Goal: Transaction & Acquisition: Purchase product/service

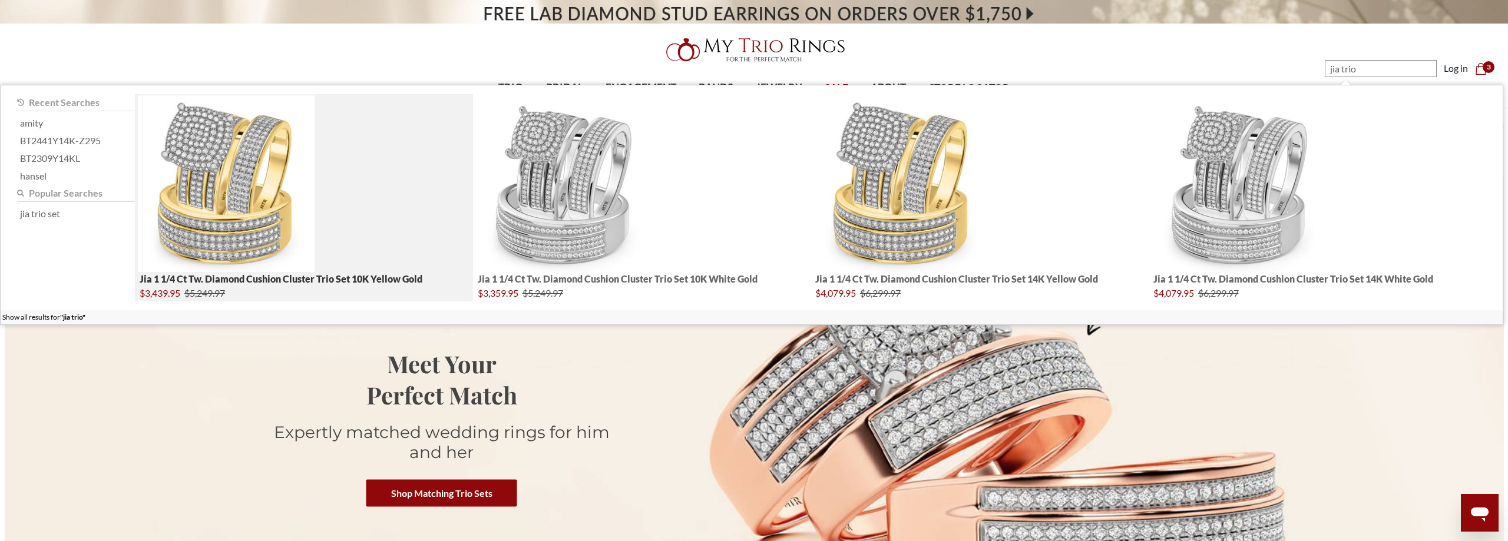
type input "jia trio"
click at [270, 169] on img "; Total Products 4" at bounding box center [226, 183] width 177 height 177
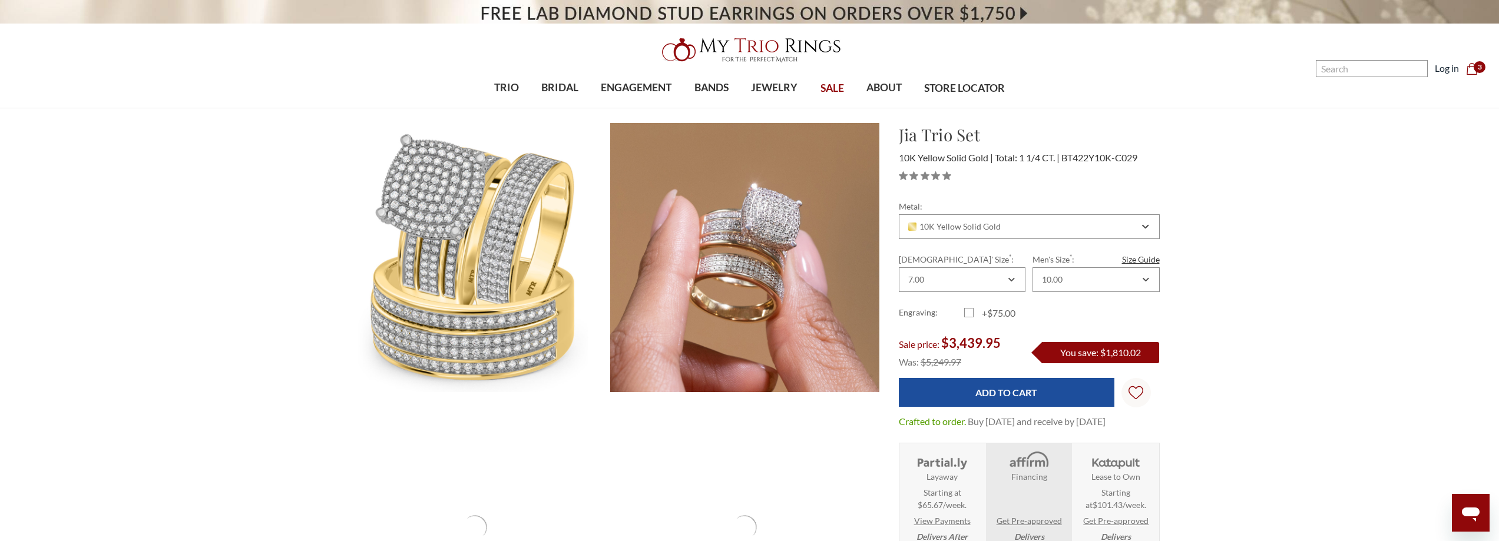
click at [1013, 408] on div "Metal: Choose Options 10K Yellow Solid Gold 10K White Solid Gold 10K Rose Solid…" at bounding box center [1029, 318] width 261 height 236
click at [1006, 394] on input "Add to Cart" at bounding box center [1007, 392] width 216 height 29
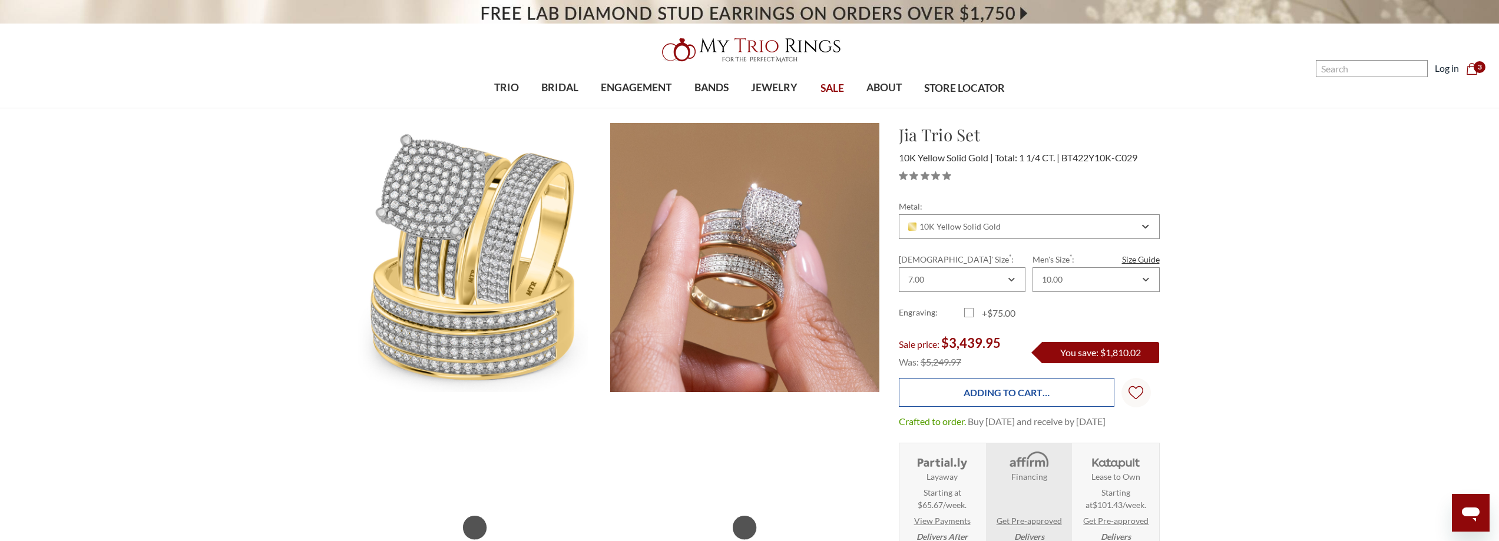
type input "Add to Cart"
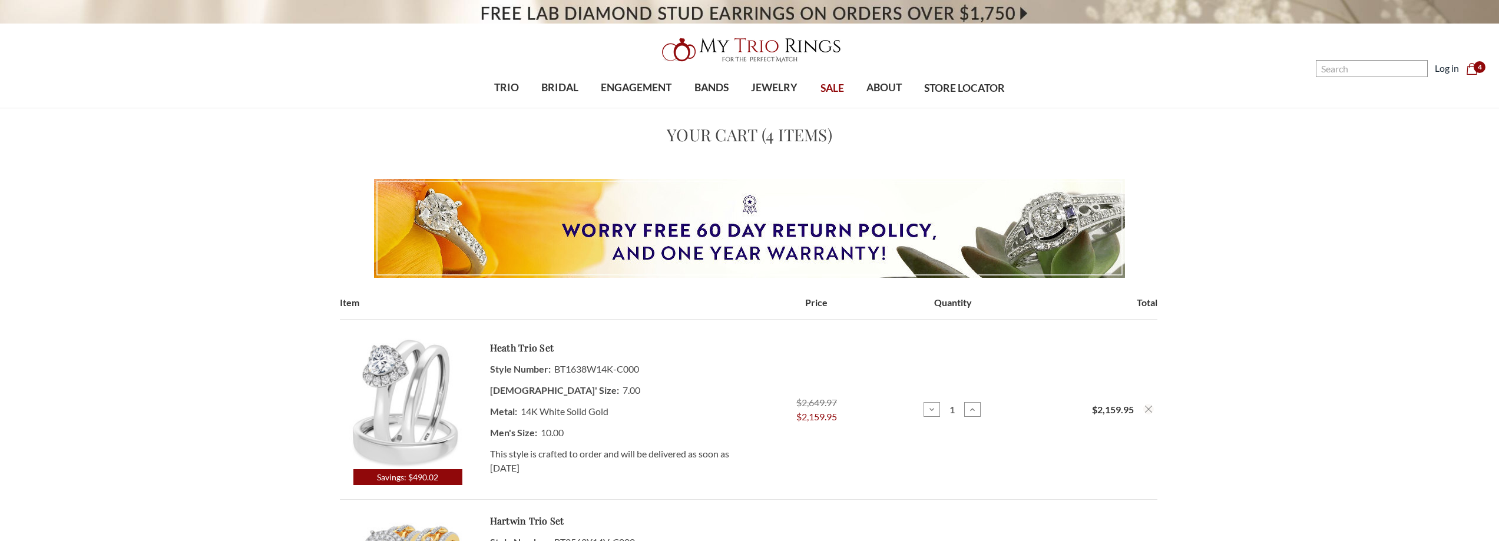
click at [1149, 406] on use "Remove Heath 1/3 ct tw. Lab Grown Diamond Heart Solitaire Trio Set 14K White Go…" at bounding box center [1148, 409] width 7 height 7
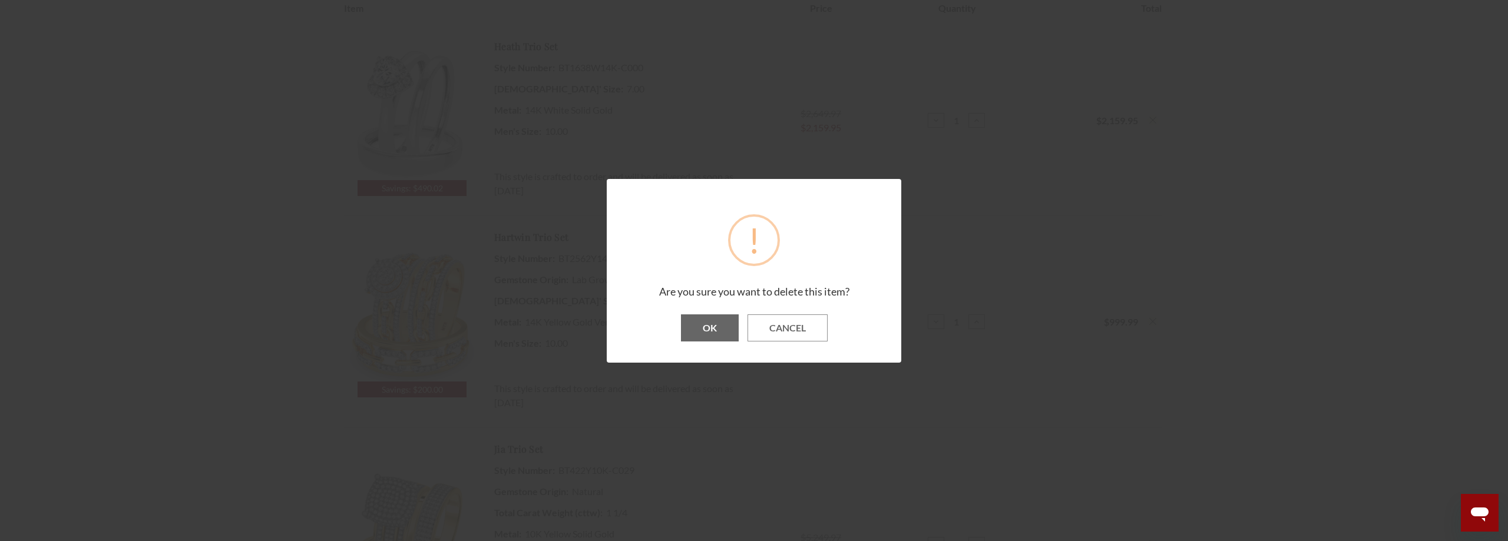
click at [695, 321] on button "OK" at bounding box center [710, 328] width 58 height 27
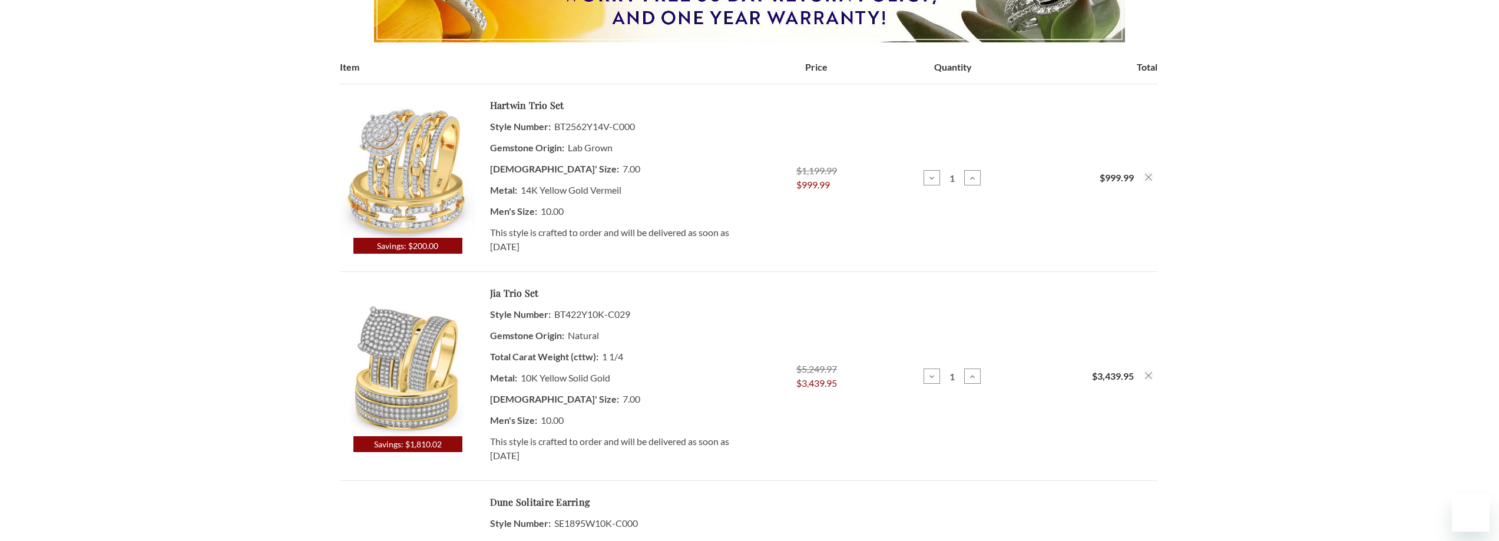
scroll to position [236, 0]
click at [1149, 178] on td "Total $999.99" at bounding box center [1089, 178] width 136 height 188
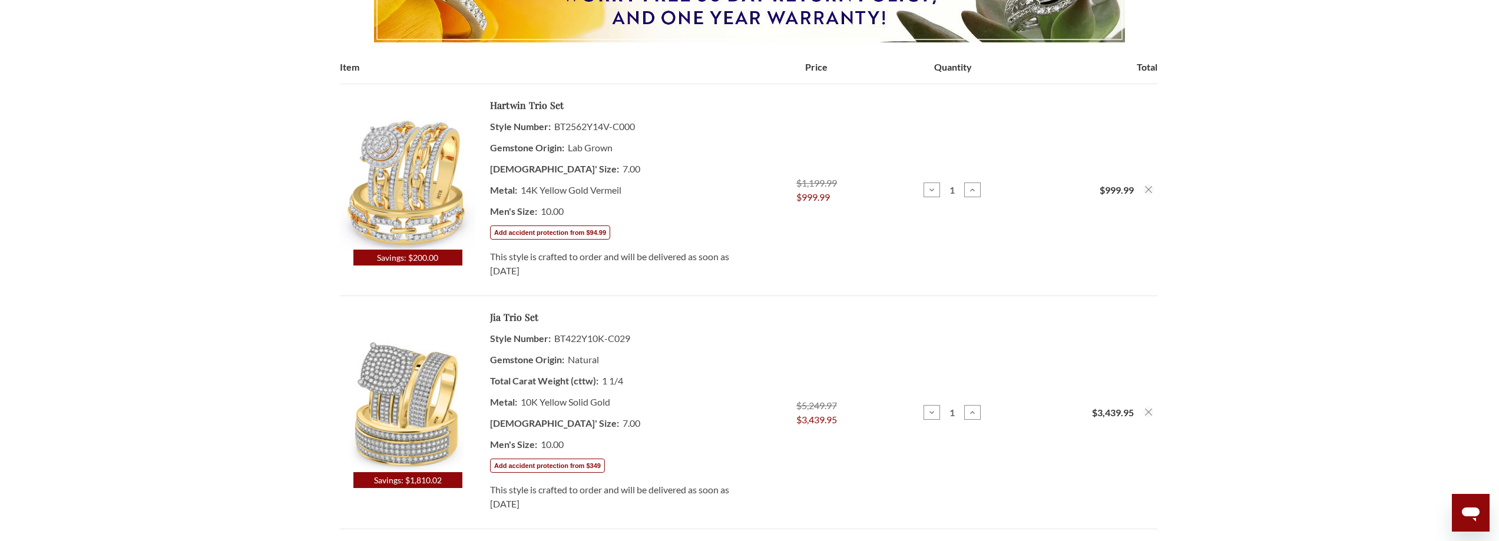
scroll to position [0, 0]
click at [1150, 190] on icon "Remove Hartwin 7/8 ct tw. Lab Grown Diamond Round Cluster Trio Set 14K Yellow G…" at bounding box center [1148, 189] width 7 height 7
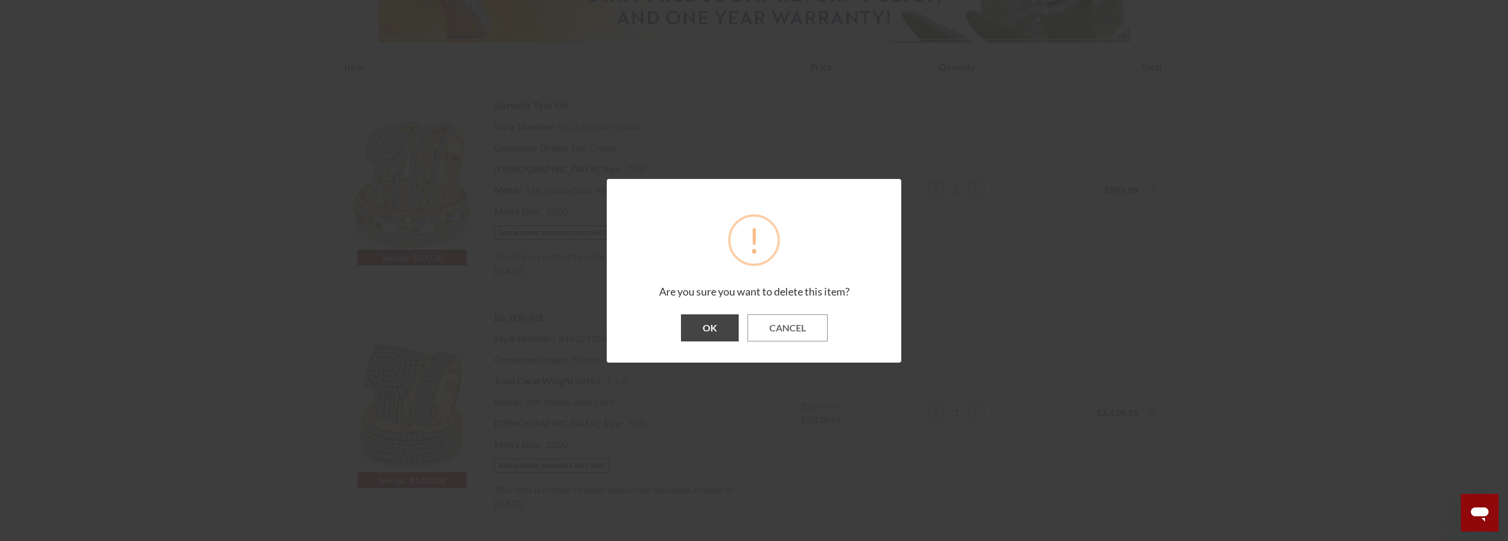
click at [742, 325] on div "OK Cancel" at bounding box center [754, 333] width 271 height 37
drag, startPoint x: 742, startPoint y: 325, endPoint x: 722, endPoint y: 330, distance: 20.0
click at [722, 330] on div "OK Cancel" at bounding box center [754, 333] width 271 height 37
click at [722, 330] on button "OK" at bounding box center [710, 328] width 58 height 27
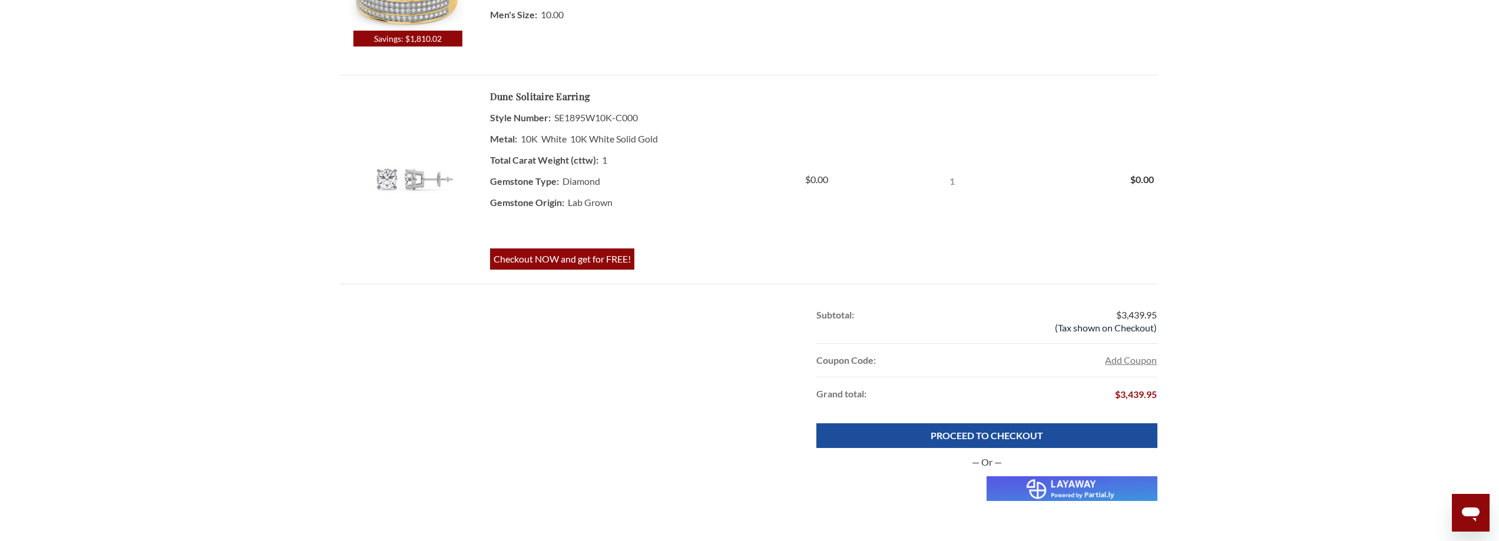
scroll to position [412, 0]
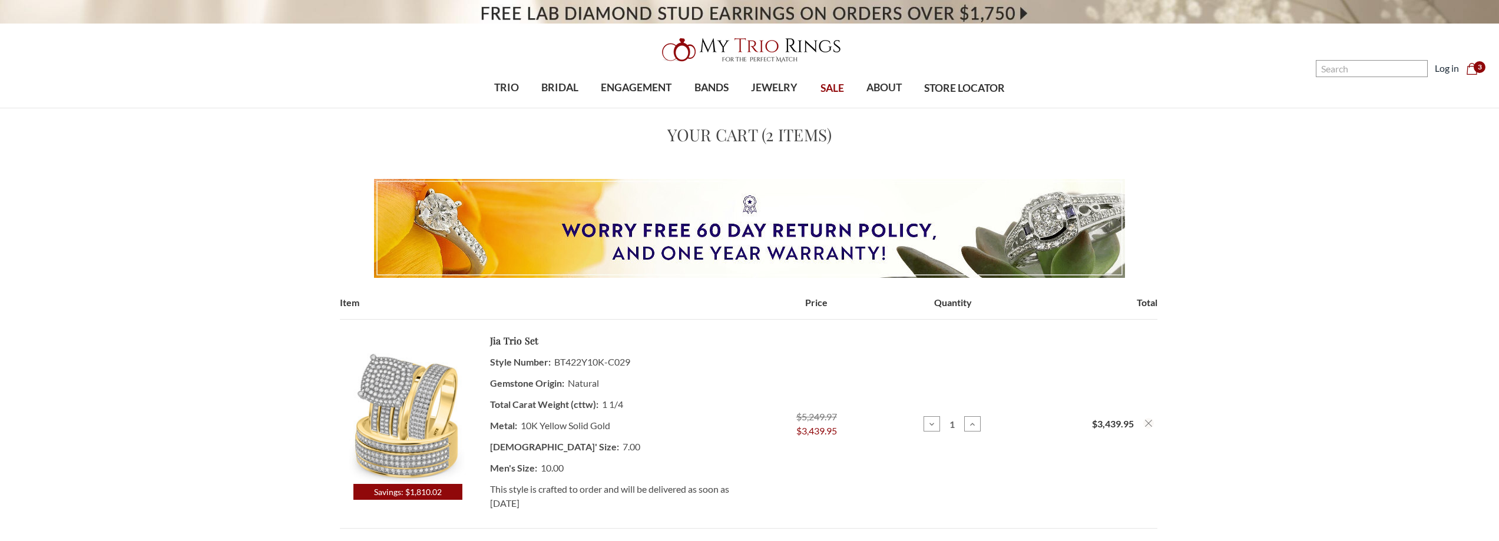
click at [561, 437] on dd "7.00" at bounding box center [612, 447] width 245 height 21
click at [580, 458] on dd "10.00" at bounding box center [612, 468] width 245 height 21
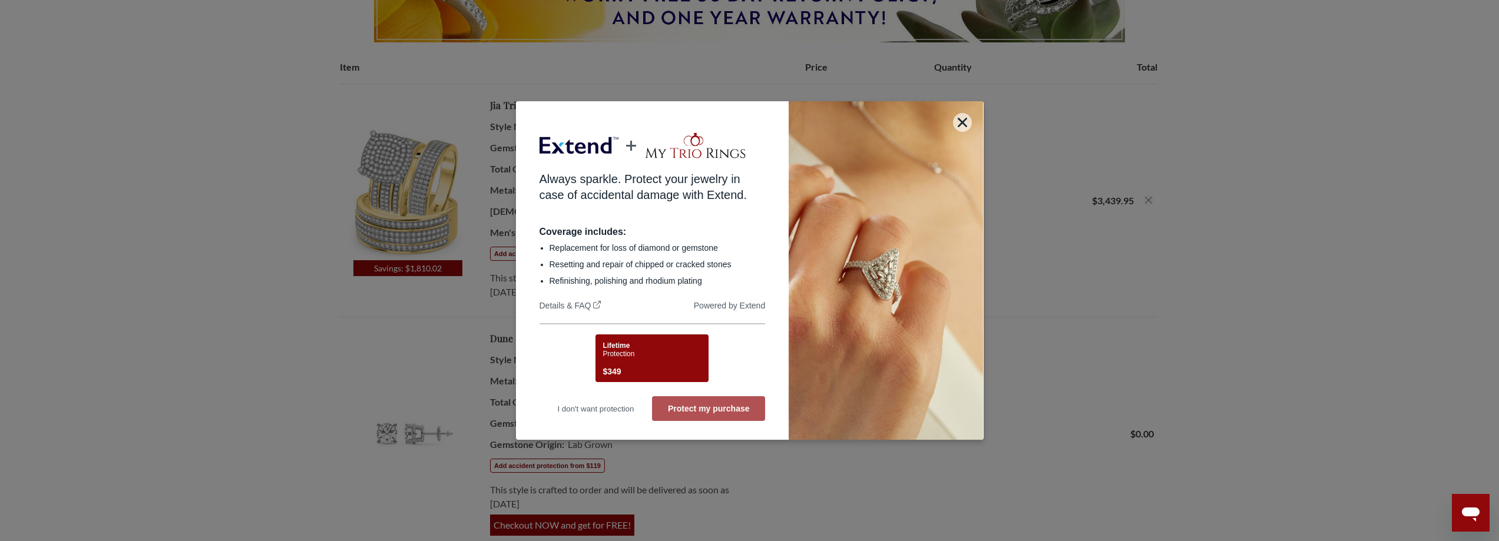
click at [675, 404] on button "Protect my purchase" at bounding box center [708, 409] width 113 height 25
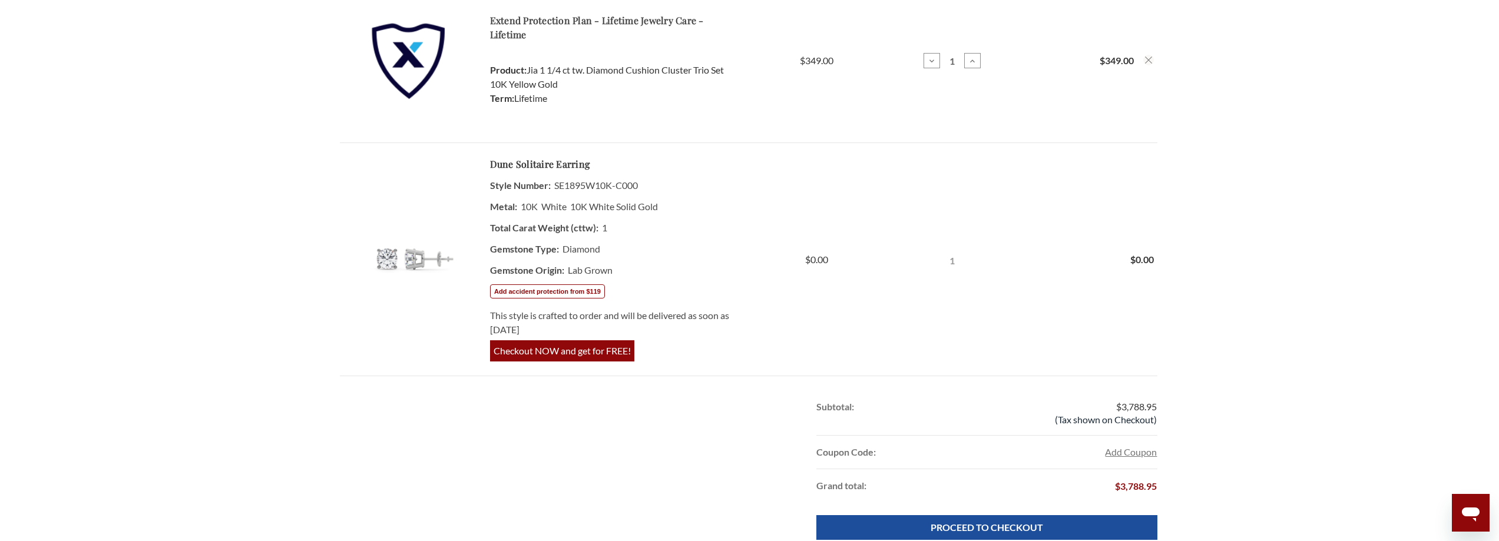
scroll to position [589, 0]
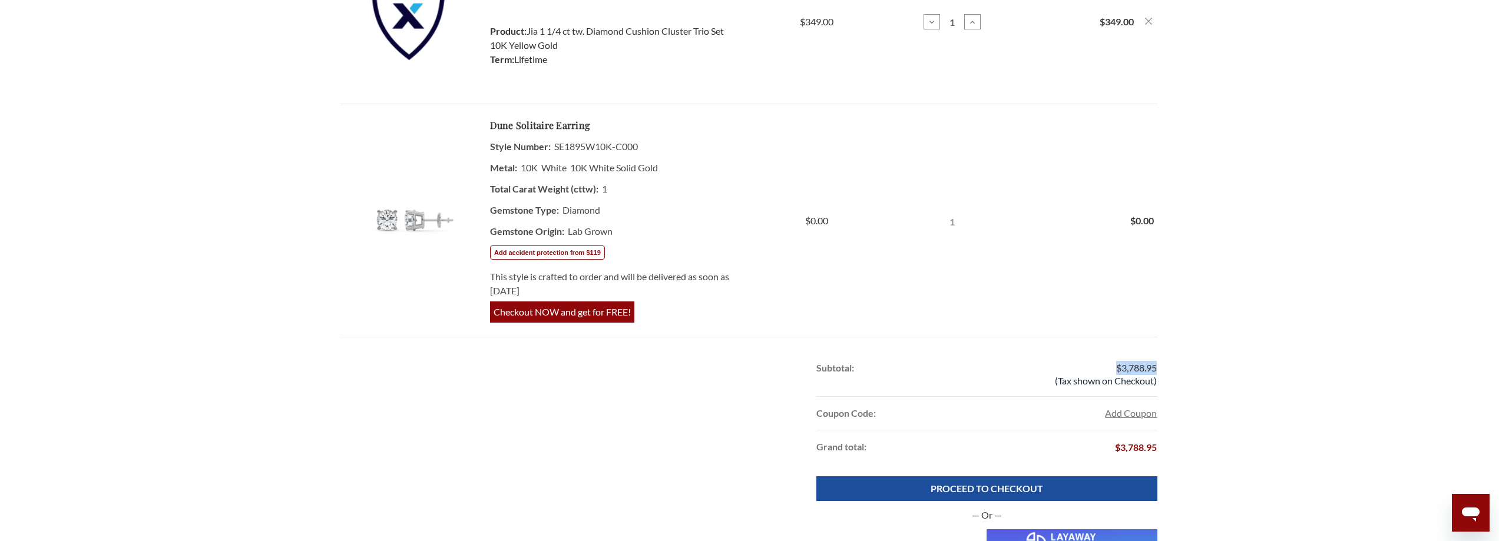
drag, startPoint x: 1149, startPoint y: 367, endPoint x: 1086, endPoint y: 369, distance: 63.1
click at [1086, 369] on div "$3,788.95 (Tax shown on Checkout)" at bounding box center [1072, 374] width 170 height 45
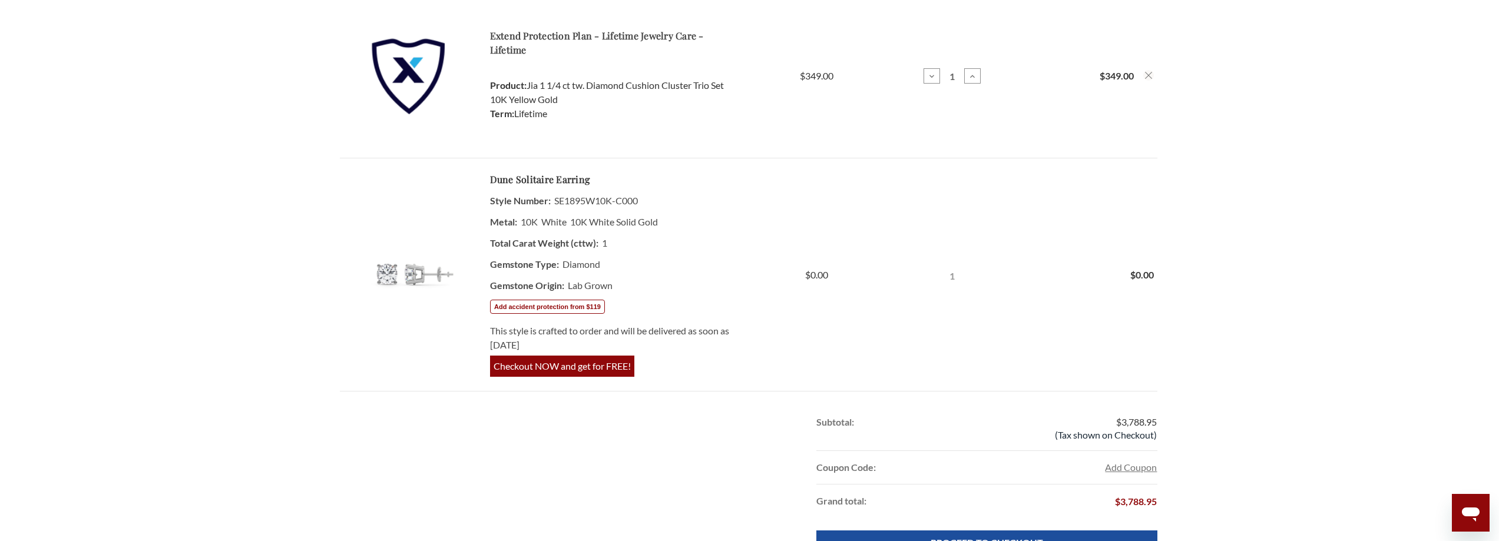
scroll to position [530, 0]
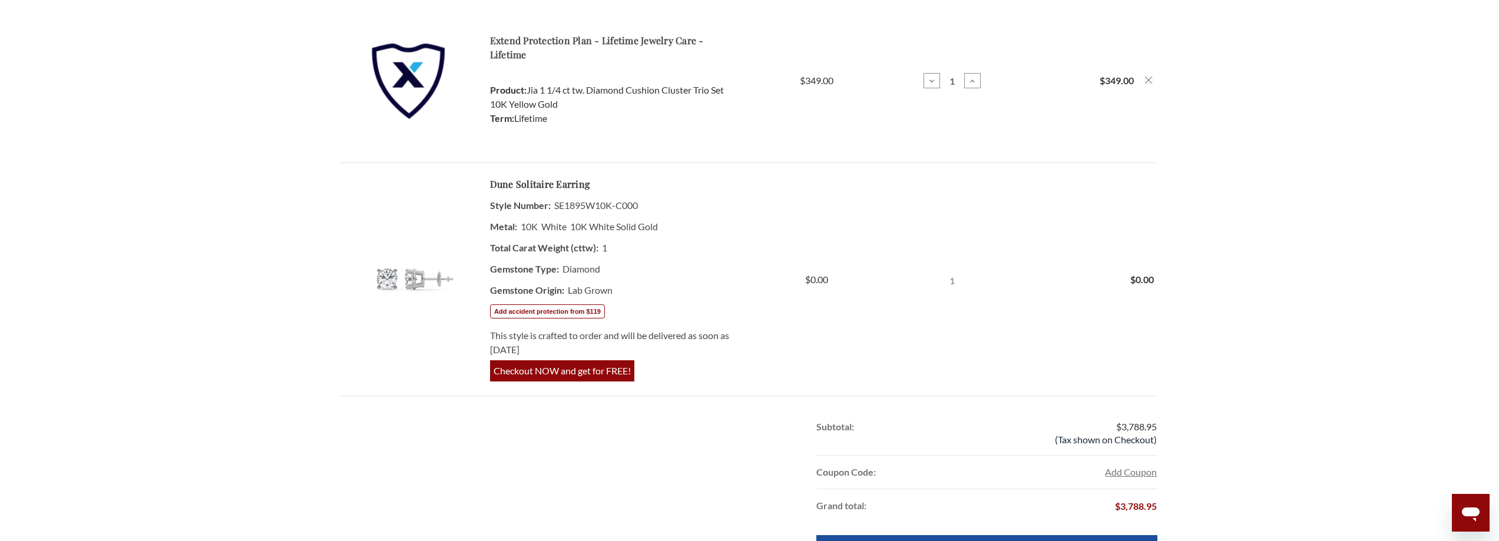
drag, startPoint x: 725, startPoint y: 344, endPoint x: 556, endPoint y: 250, distance: 193.1
click at [558, 250] on td "Dune Solitaire Earring Style Number: SE1895W10K-C000 Metal: 10K White 10K White…" at bounding box center [612, 279] width 273 height 233
click at [556, 250] on dt "Total Carat Weight (cttw):" at bounding box center [544, 247] width 108 height 21
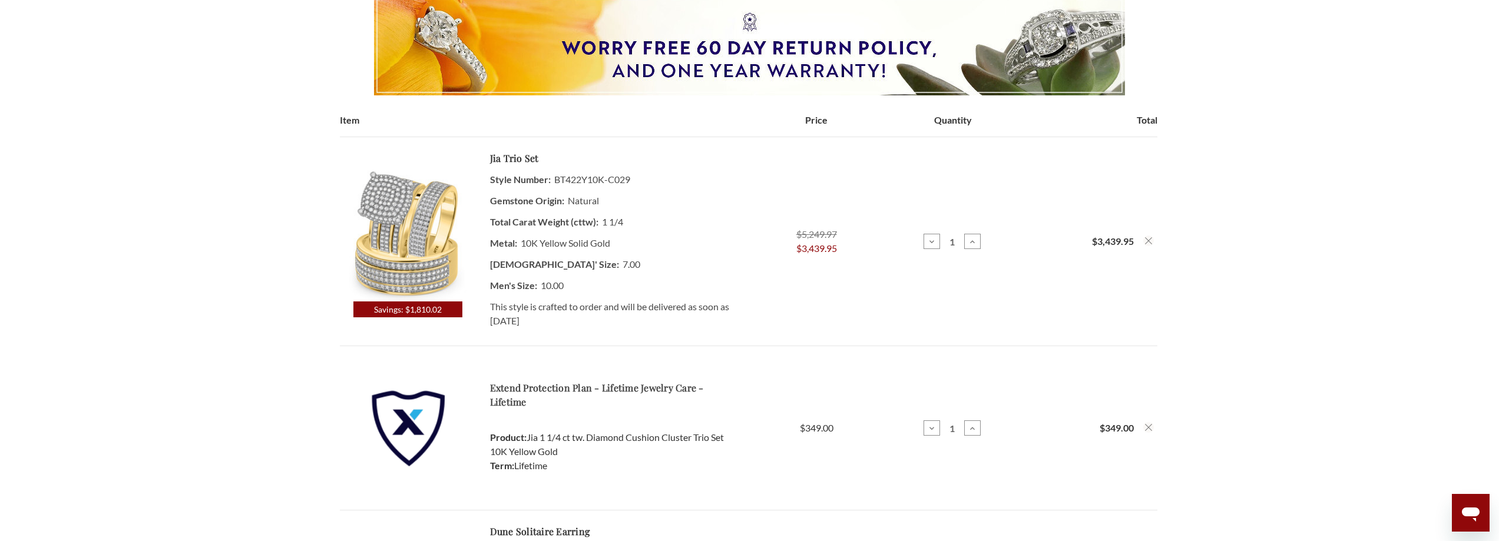
scroll to position [0, 0]
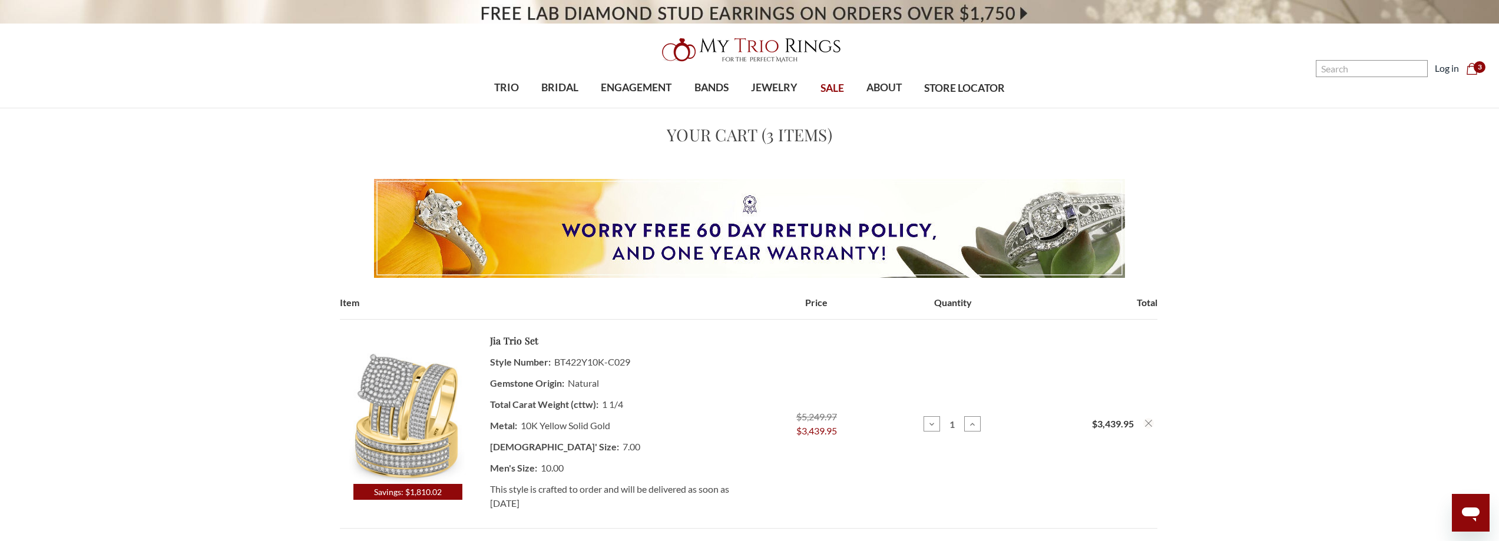
click at [715, 44] on img at bounding box center [750, 50] width 189 height 38
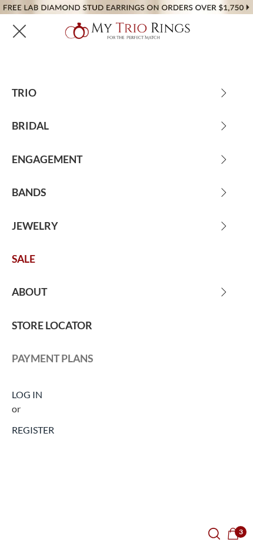
click at [49, 357] on span "PAYMENT PLANS" at bounding box center [126, 358] width 253 height 33
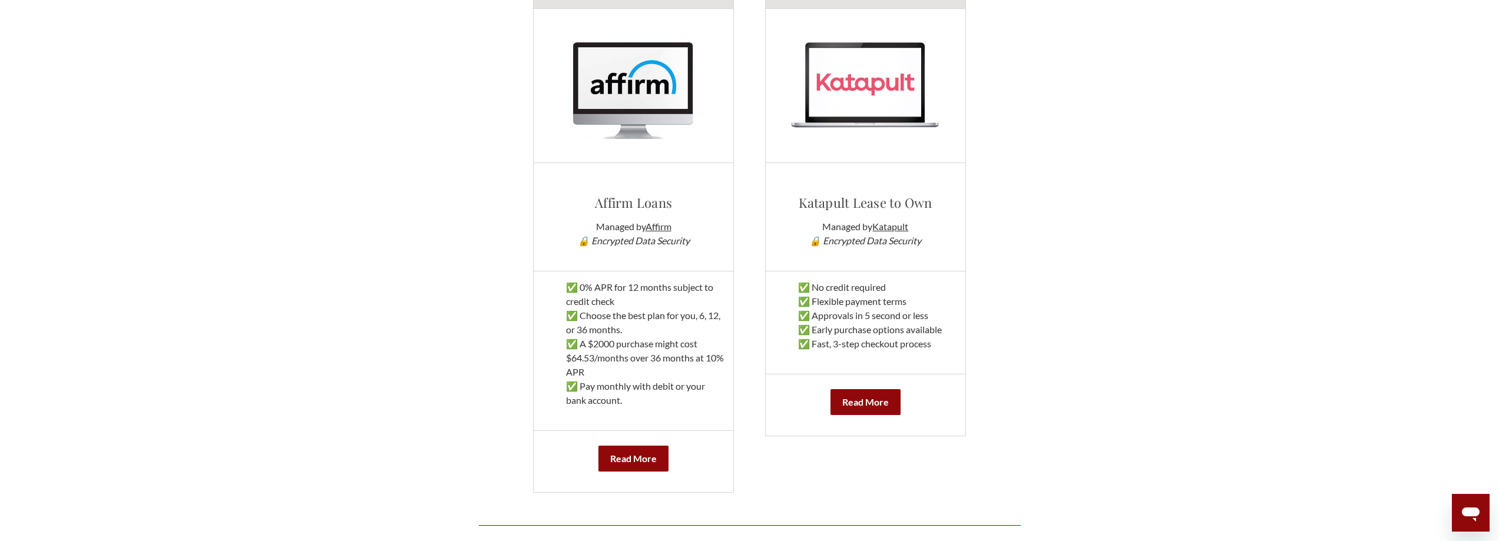
scroll to position [648, 0]
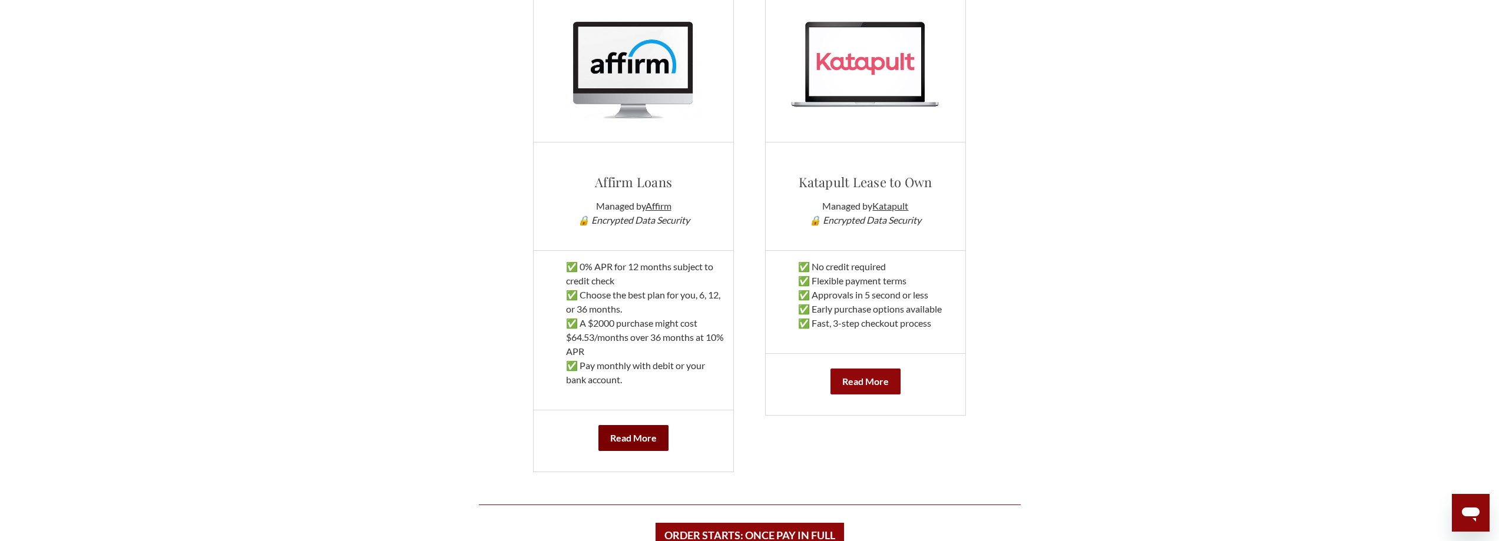
click at [633, 433] on b "Read More" at bounding box center [633, 437] width 47 height 11
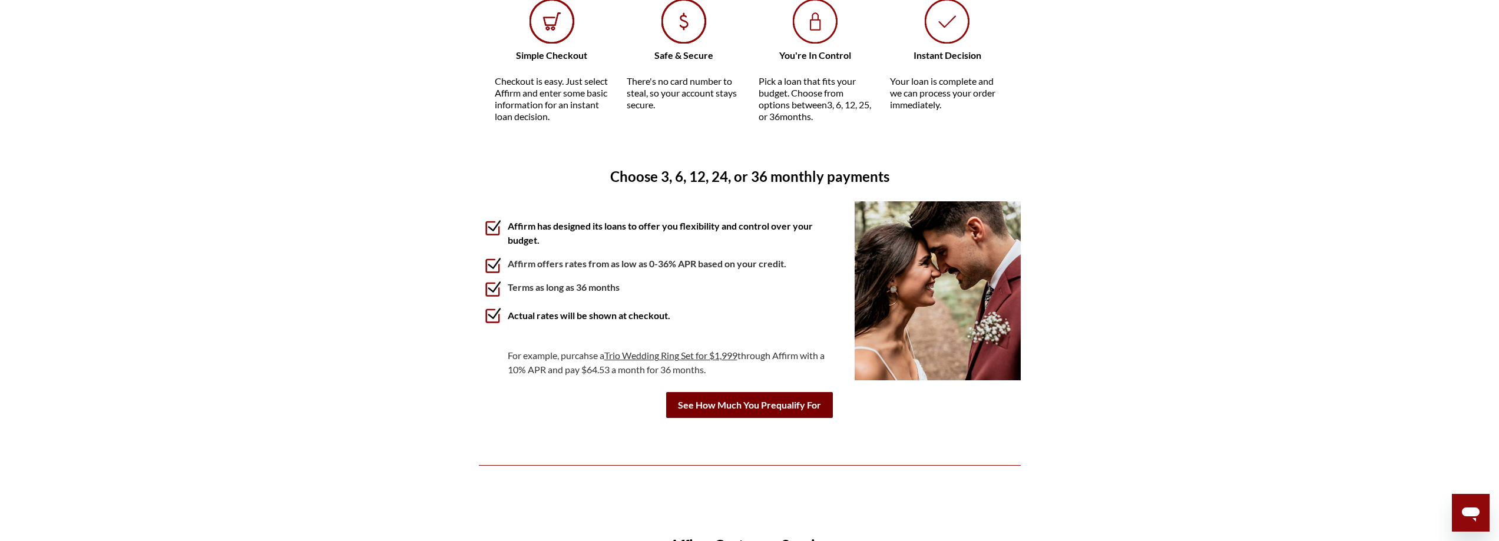
click at [778, 410] on b "See How Much You Prequalify For" at bounding box center [749, 405] width 167 height 26
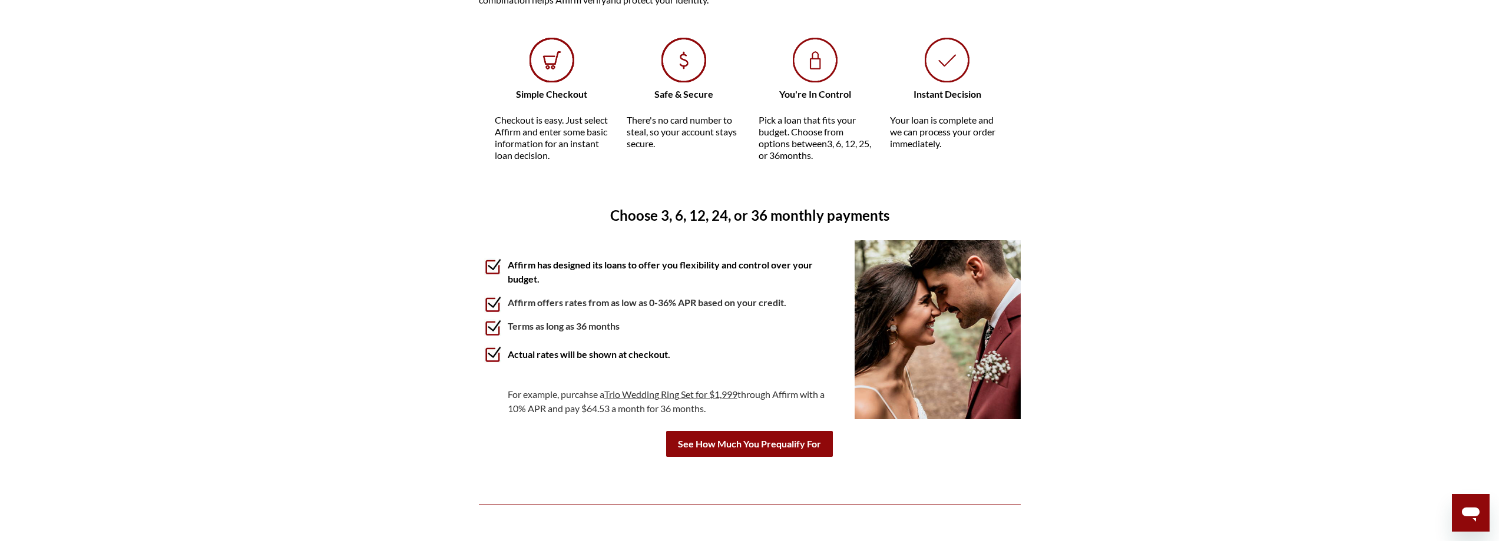
scroll to position [589, 0]
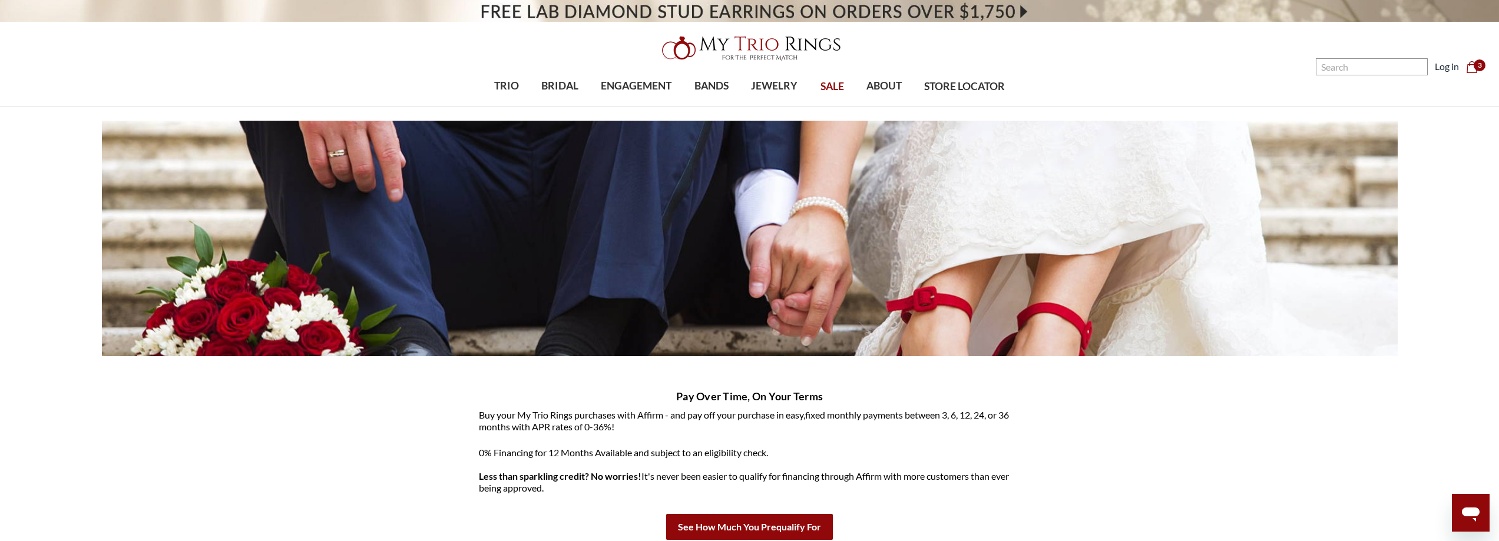
scroll to position [0, 0]
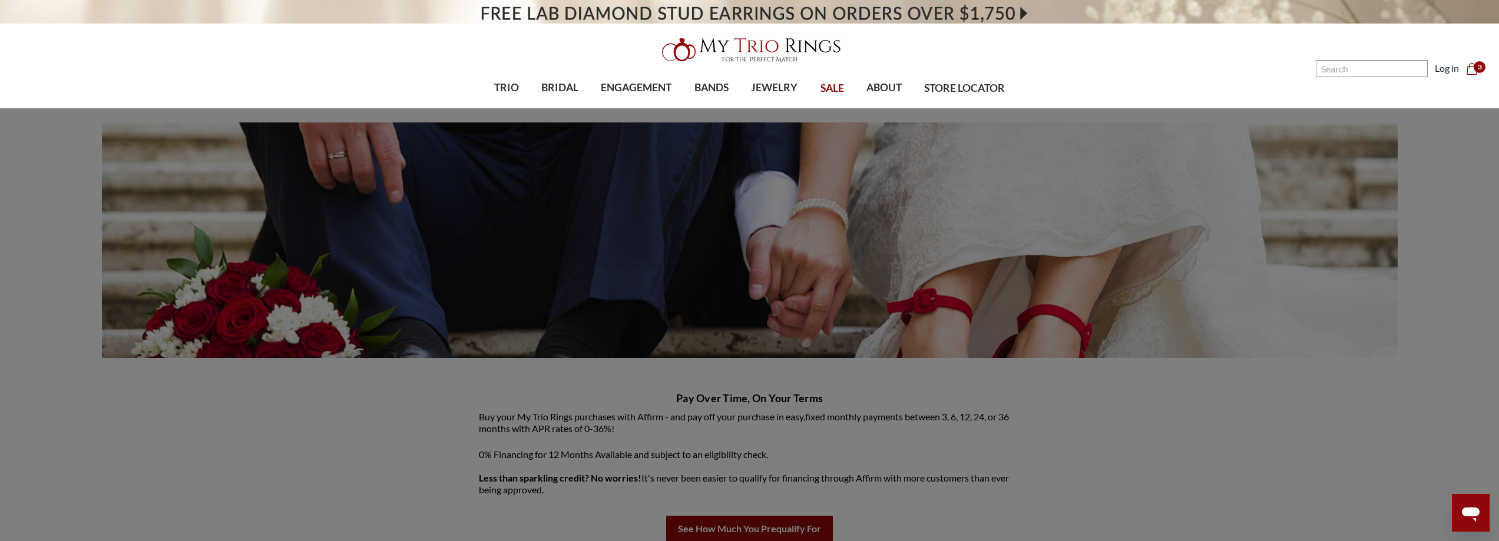
click at [755, 48] on img at bounding box center [750, 50] width 189 height 38
